Goal: Task Accomplishment & Management: Use online tool/utility

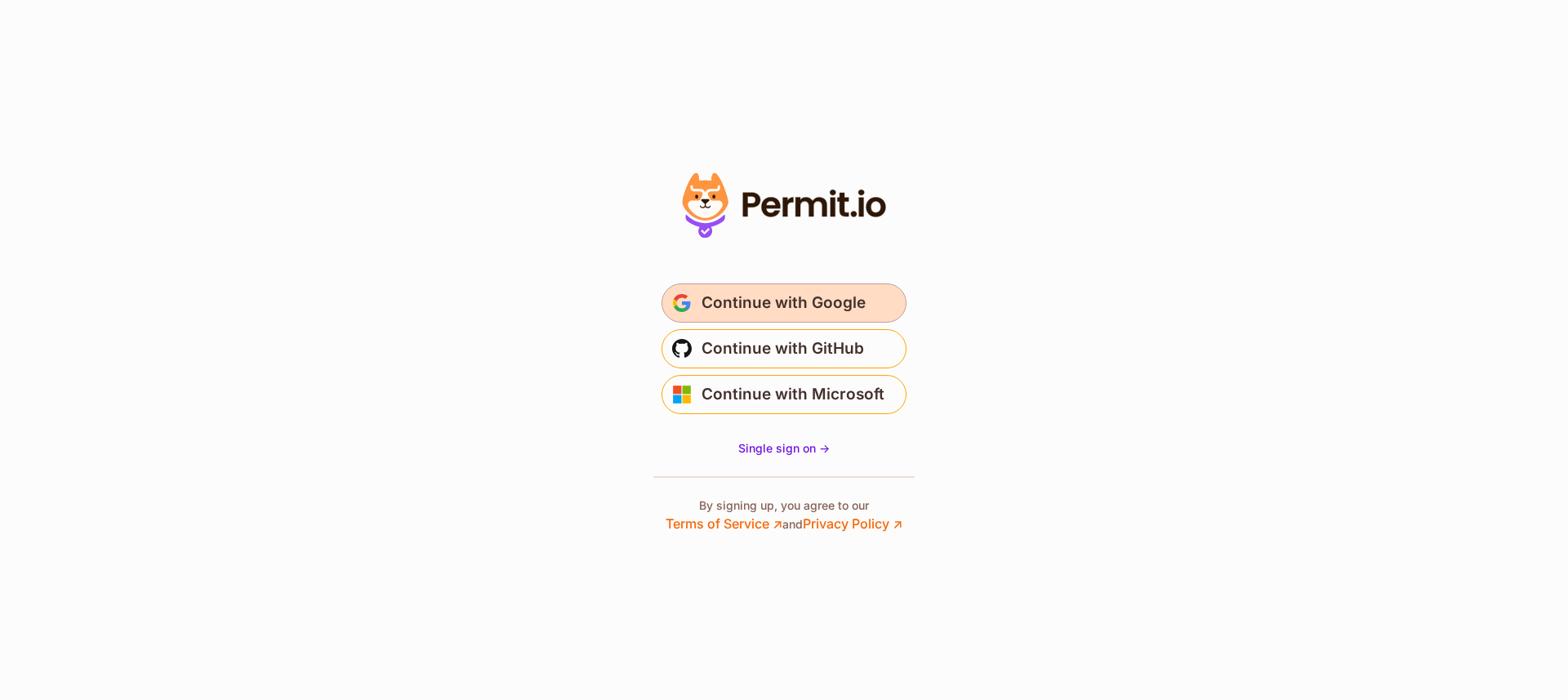
click at [800, 303] on span "Continue with Google" at bounding box center [784, 303] width 164 height 26
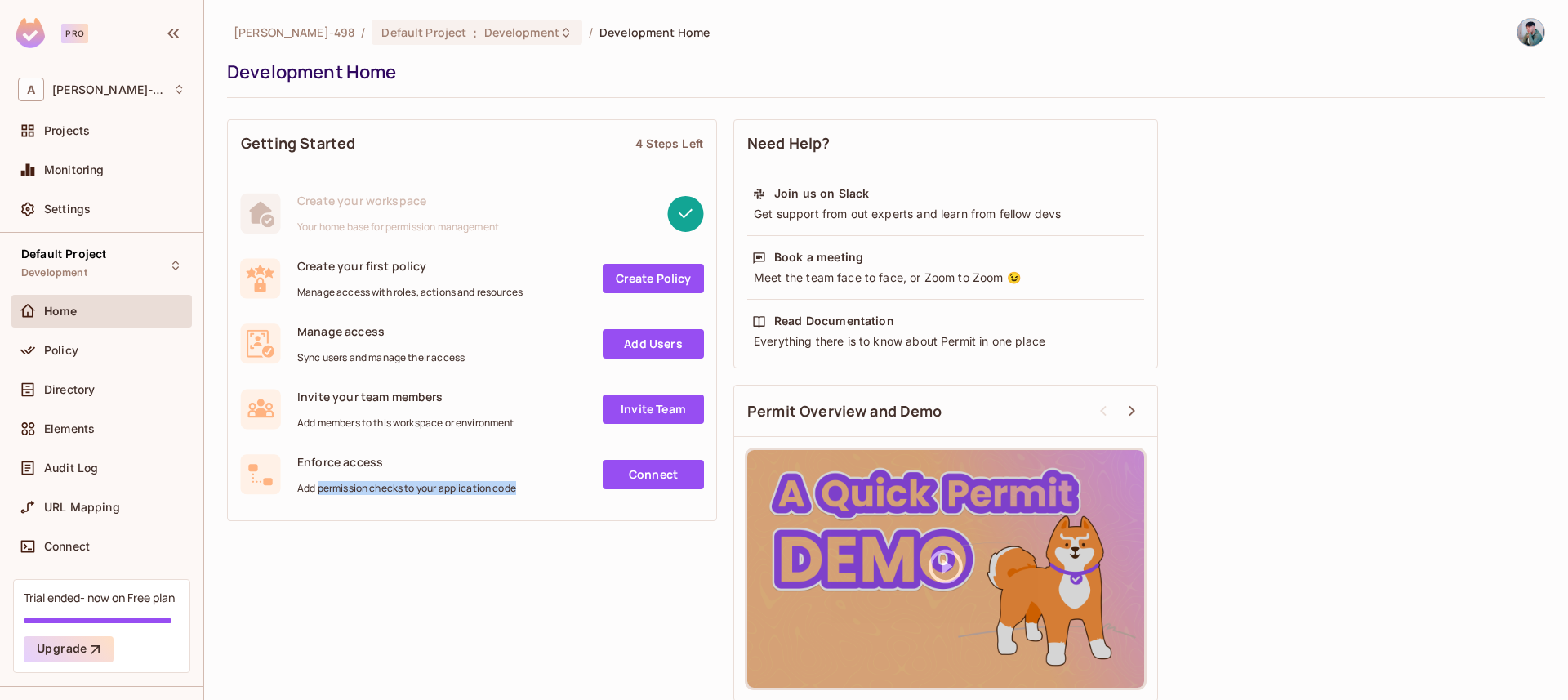
drag, startPoint x: 320, startPoint y: 488, endPoint x: 518, endPoint y: 498, distance: 198.3
click at [516, 498] on div "Enforce access Add permission checks to your application code Connect" at bounding box center [472, 474] width 488 height 66
click at [518, 498] on div "Enforce access Add permission checks to your application code Connect" at bounding box center [472, 474] width 488 height 66
click at [120, 364] on div "Policy" at bounding box center [102, 350] width 181 height 33
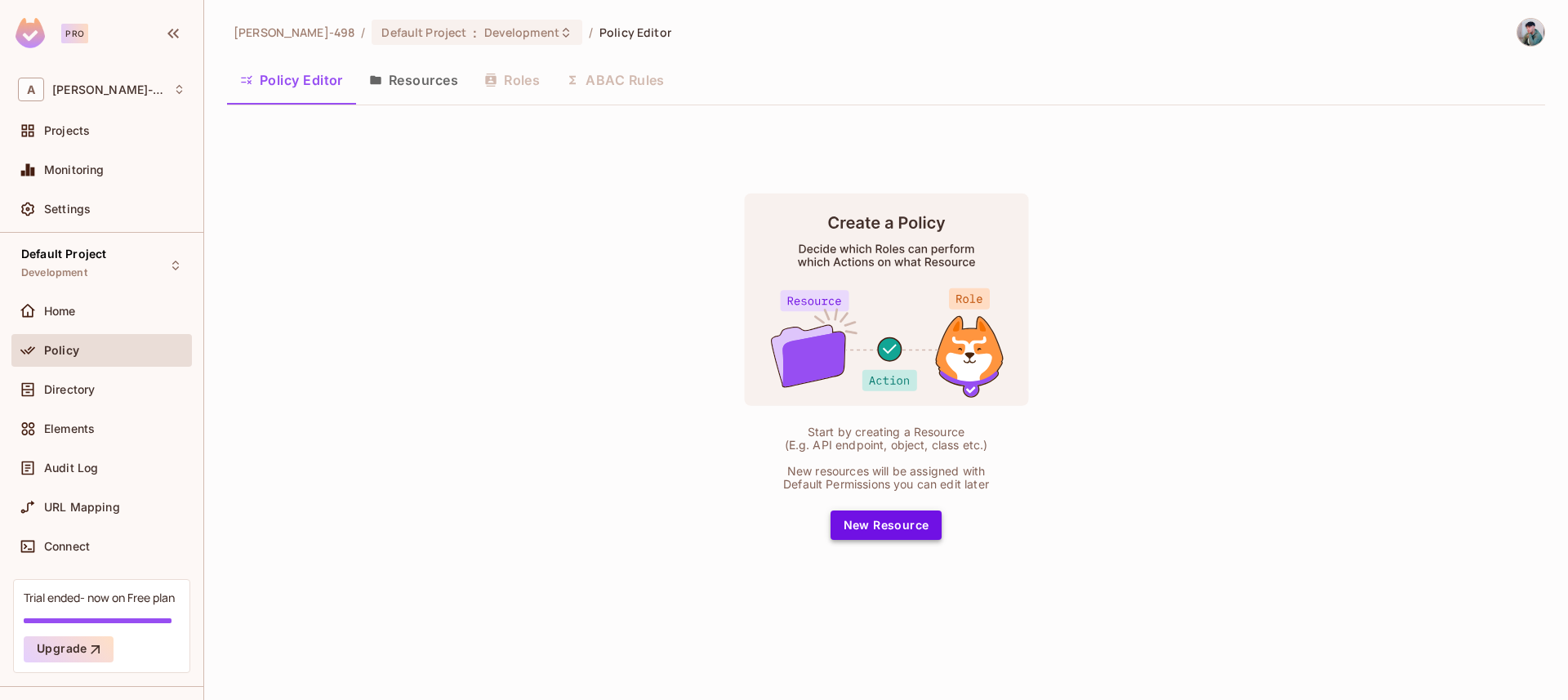
click at [892, 518] on button "New Resource" at bounding box center [887, 525] width 112 height 30
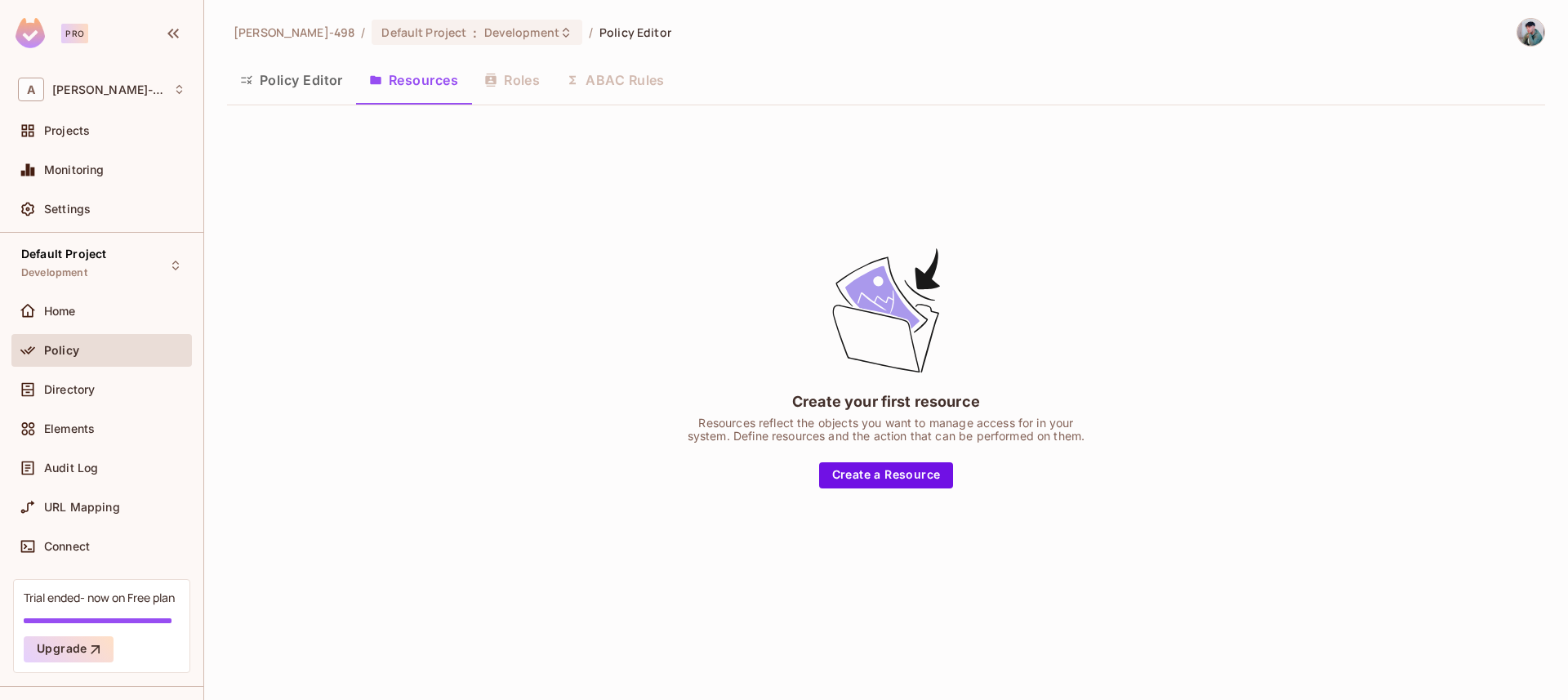
click at [887, 490] on div "Create your first resource Resources reflect the objects you want to manage acc…" at bounding box center [887, 366] width 1318 height 496
click at [890, 484] on button "Create a Resource" at bounding box center [887, 475] width 135 height 26
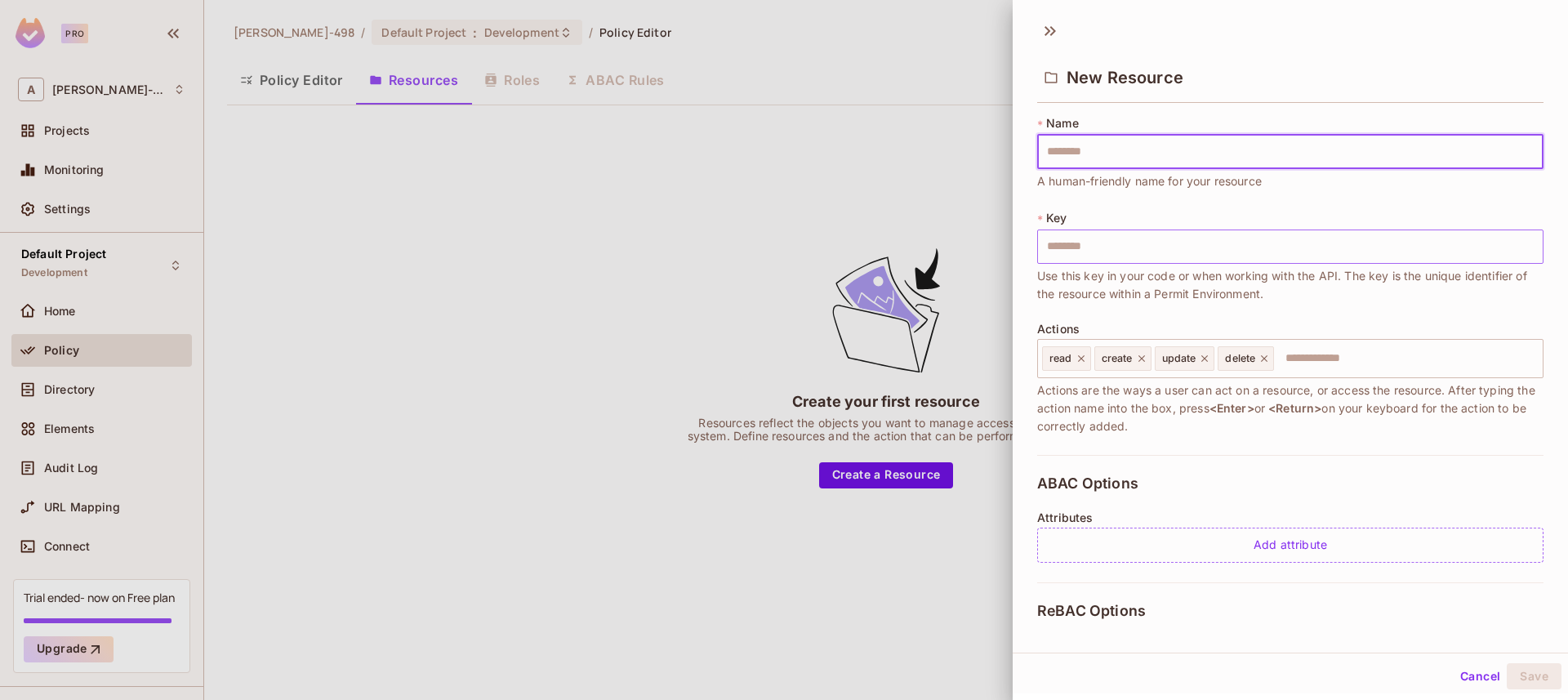
click at [1071, 249] on input "text" at bounding box center [1291, 247] width 507 height 34
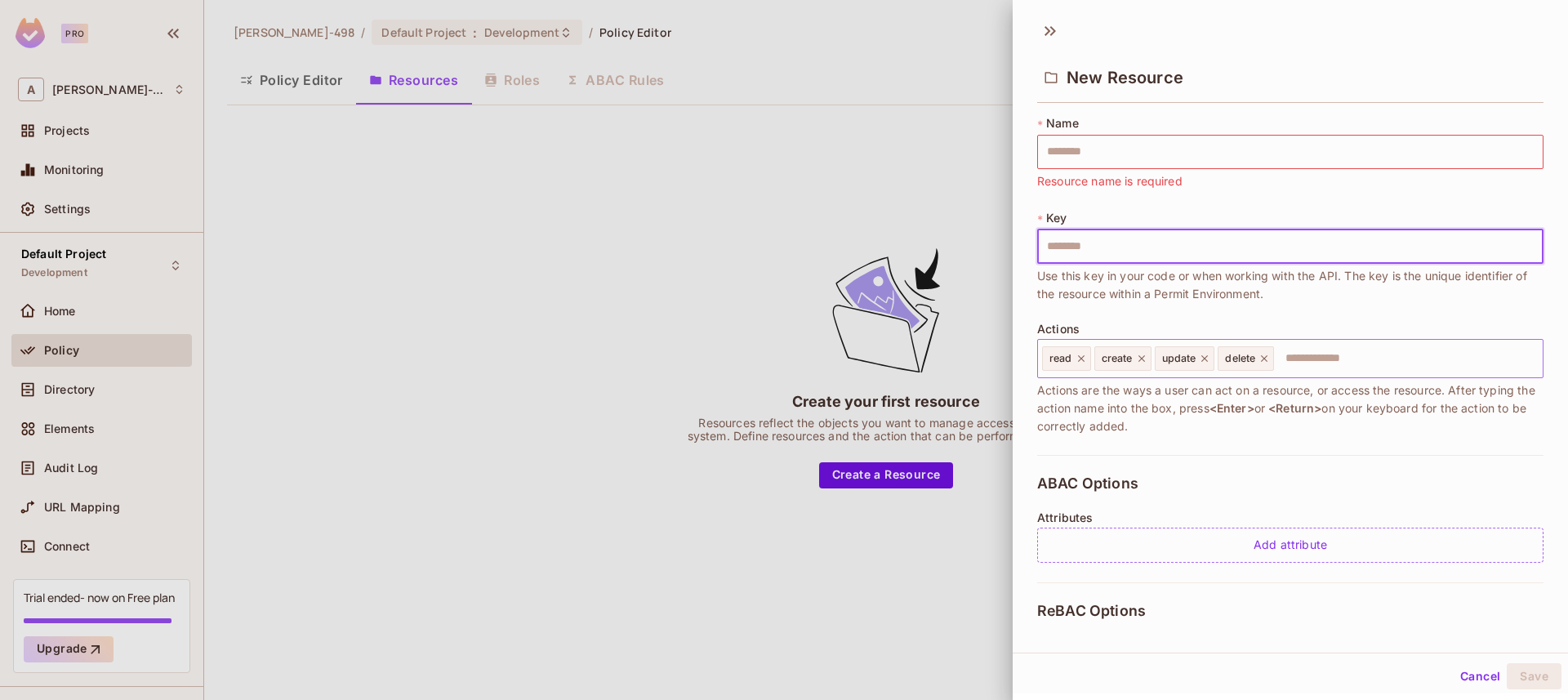
click at [1324, 363] on div "Actions read create update delete ​ Actions are the ways a user can act on a re…" at bounding box center [1291, 378] width 507 height 112
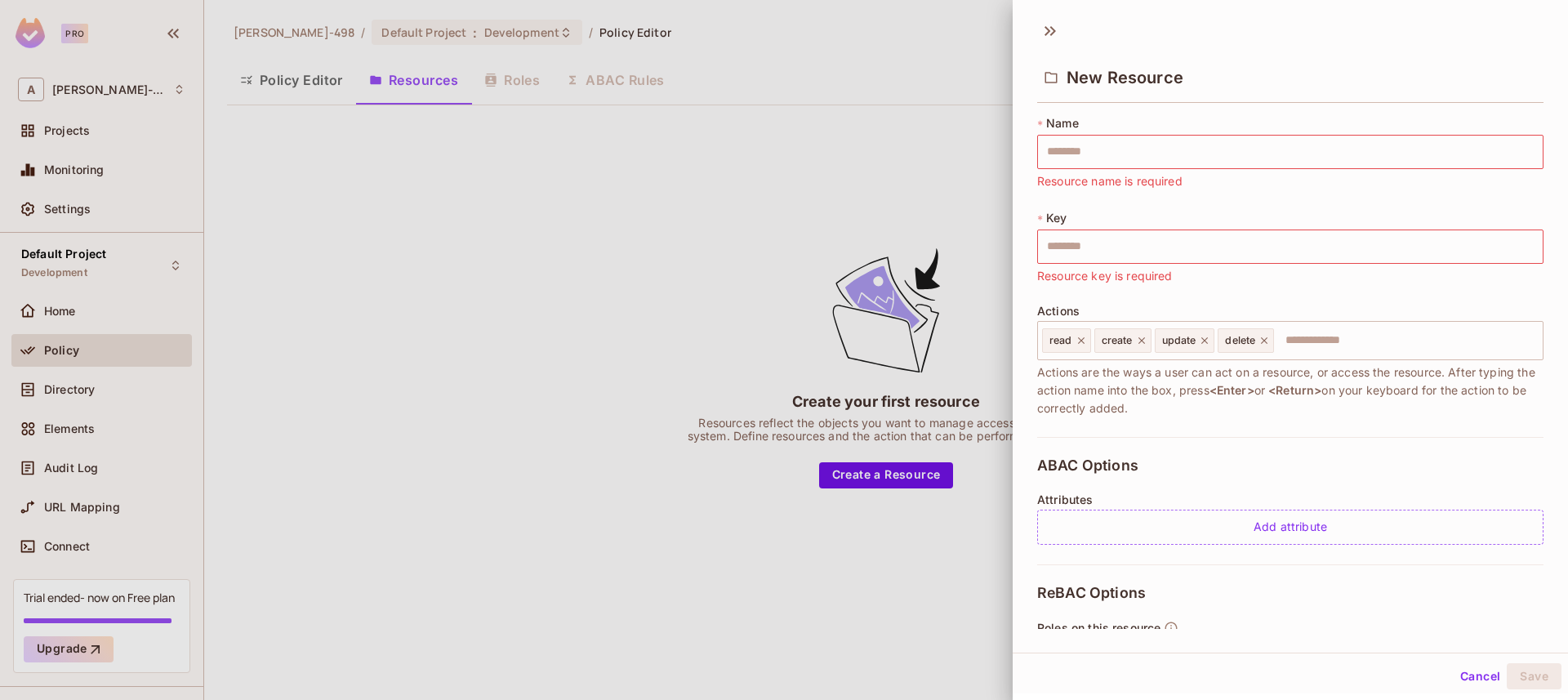
click at [1215, 428] on div "* Name ​ Resource name is required * Key ​ Resource key is required Actions rea…" at bounding box center [1291, 276] width 507 height 322
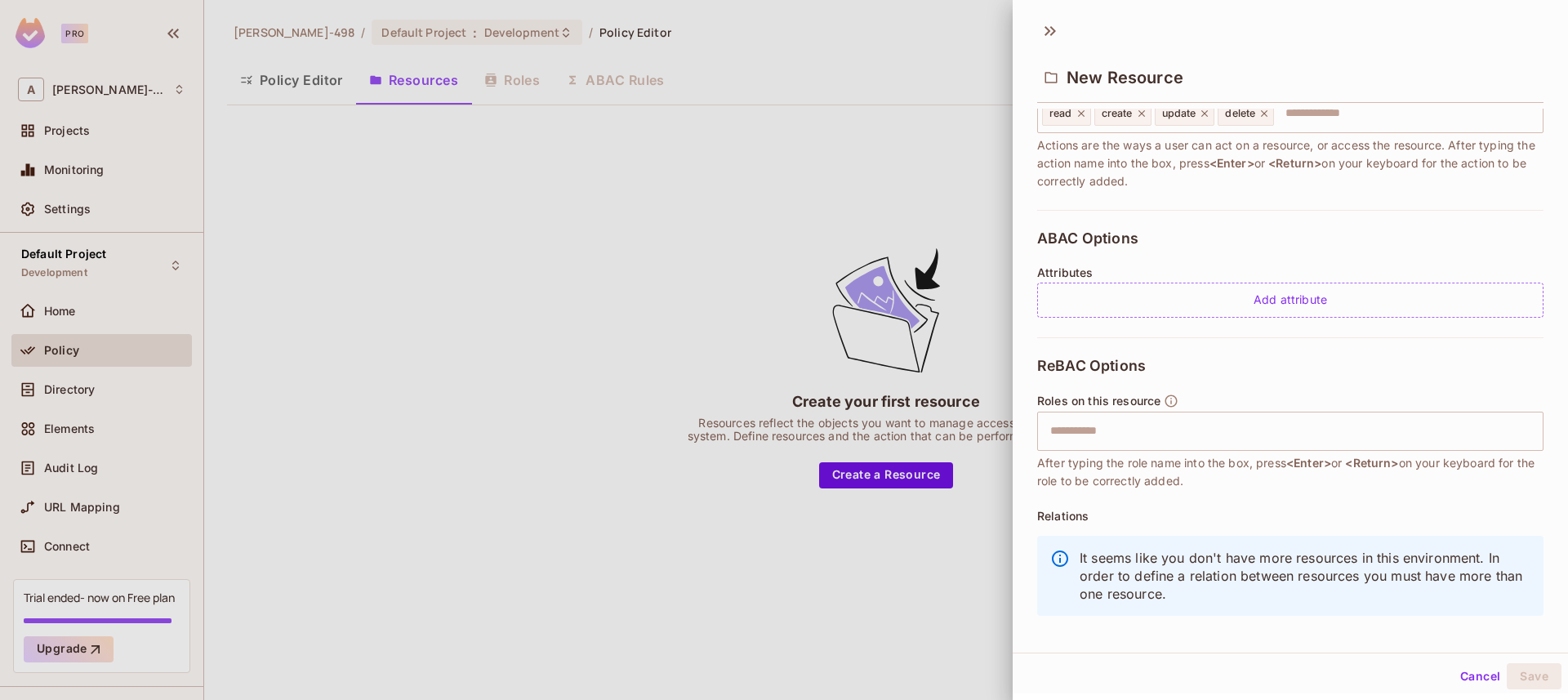
scroll to position [243, 0]
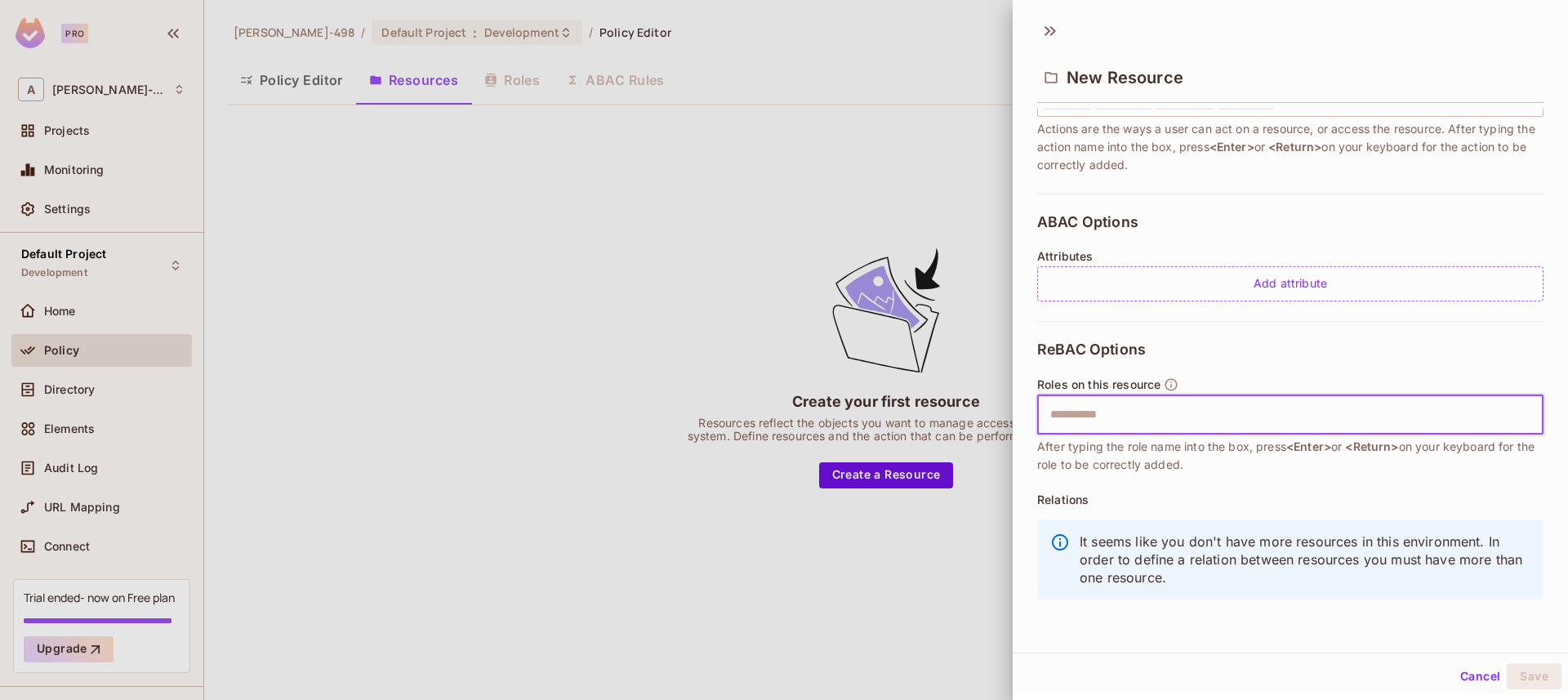
click at [1166, 416] on input "text" at bounding box center [1289, 415] width 496 height 33
click at [1262, 358] on div "ReBAC Options Roles on this resource ​ After typing the role name into the box,…" at bounding box center [1291, 474] width 507 height 308
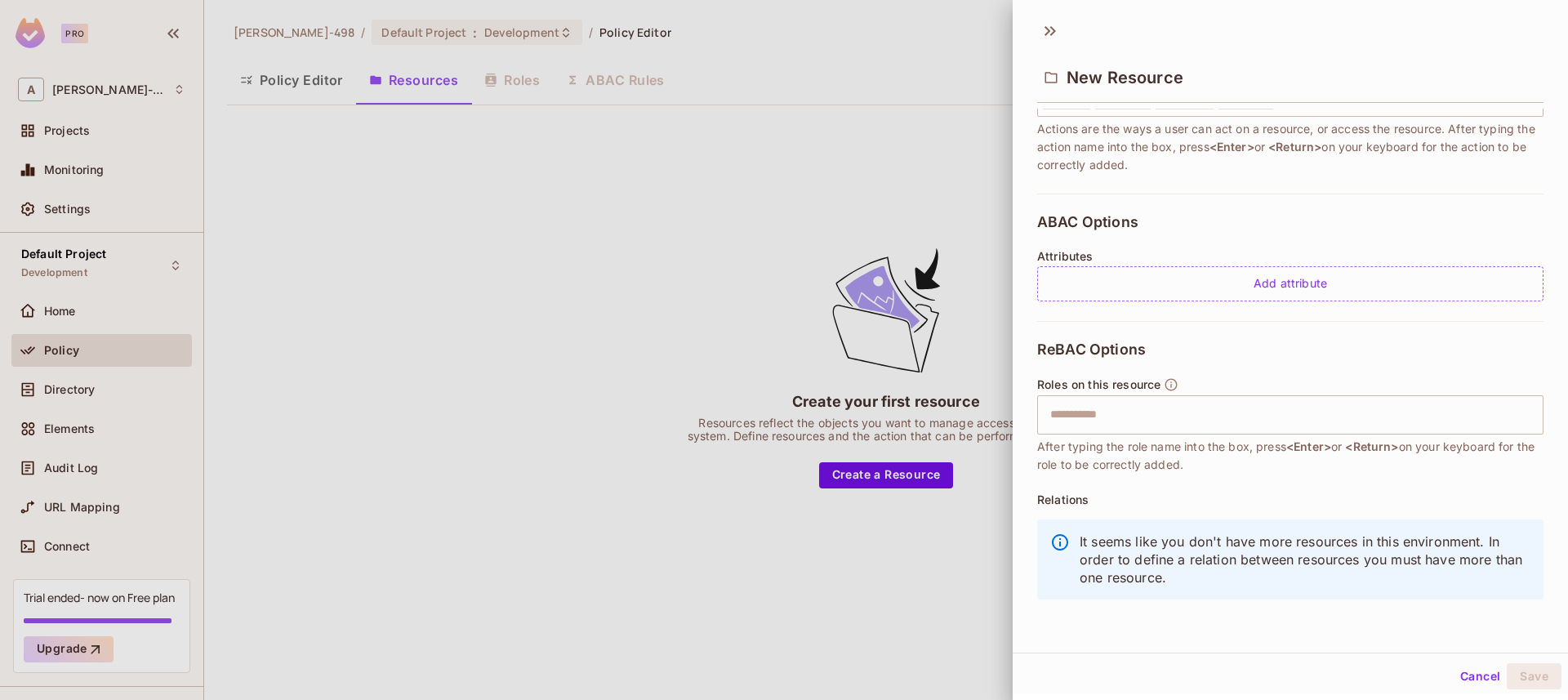
click at [1231, 467] on span "After typing the role name into the box, press <Enter> or <Return> on your keyb…" at bounding box center [1291, 455] width 507 height 36
click at [1464, 674] on button "Cancel" at bounding box center [1480, 676] width 53 height 26
